Goal: Navigation & Orientation: Go to known website

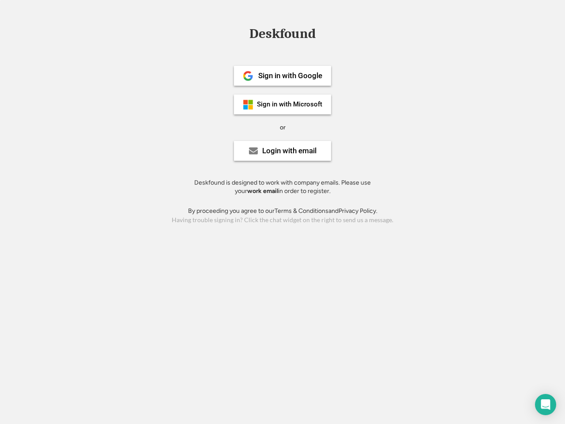
click at [282, 126] on div "or" at bounding box center [283, 127] width 6 height 9
click at [282, 35] on div "Deskfound" at bounding box center [282, 34] width 75 height 14
click at [241, 33] on div "Deskfound" at bounding box center [282, 35] width 565 height 17
click at [282, 35] on div "Deskfound" at bounding box center [282, 34] width 75 height 14
click at [282, 127] on div "or" at bounding box center [283, 127] width 6 height 9
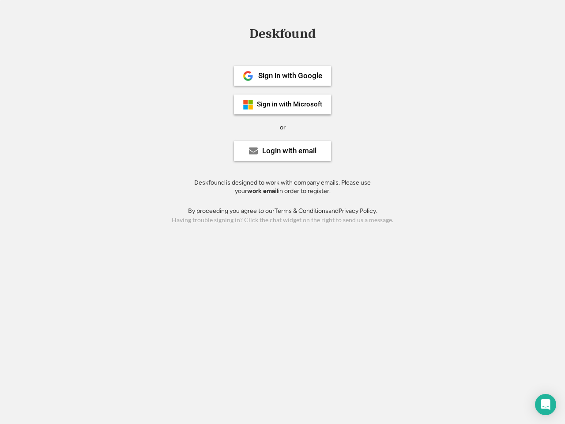
click at [282, 75] on div "Sign in with Google" at bounding box center [290, 76] width 64 height 8
click at [290, 75] on div "Sign in with Google" at bounding box center [290, 76] width 64 height 8
click at [248, 76] on img at bounding box center [248, 76] width 11 height 11
click at [282, 104] on div "Sign in with Microsoft" at bounding box center [289, 104] width 65 height 7
click at [290, 104] on div "Sign in with Microsoft" at bounding box center [289, 104] width 65 height 7
